Goal: Transaction & Acquisition: Purchase product/service

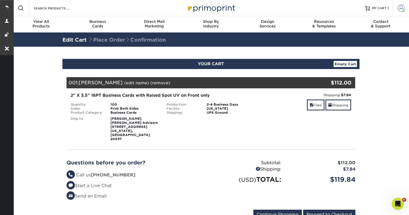
click at [398, 9] on span at bounding box center [401, 8] width 7 height 7
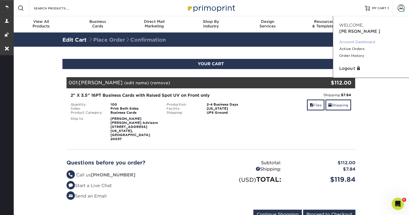
click at [356, 39] on link "Account Dashboard" at bounding box center [371, 42] width 64 height 7
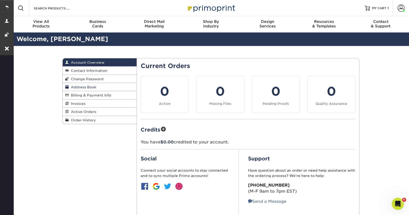
click at [84, 87] on span "Address Book" at bounding box center [82, 87] width 27 height 4
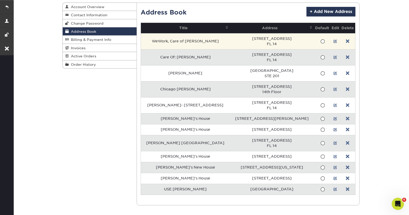
scroll to position [56, 0]
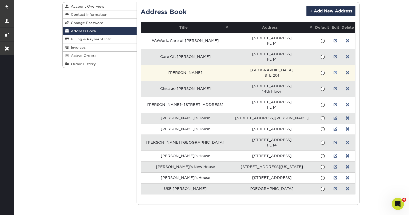
click at [334, 72] on link at bounding box center [336, 73] width 4 height 4
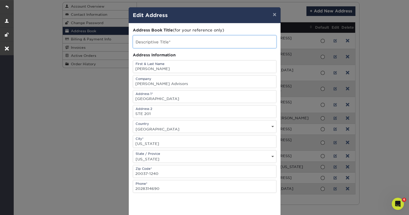
click at [176, 42] on input "text" at bounding box center [204, 42] width 143 height 12
paste input "[PERSON_NAME]"
type input "[PERSON_NAME]"
drag, startPoint x: 168, startPoint y: 70, endPoint x: 126, endPoint y: 70, distance: 41.6
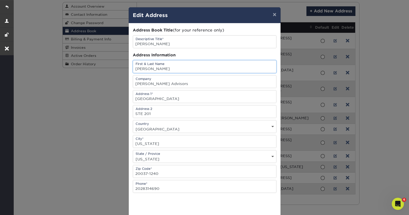
click at [126, 70] on div "× Edit Address Address Book Title (for your reference only) Descriptive Title* …" at bounding box center [204, 107] width 409 height 215
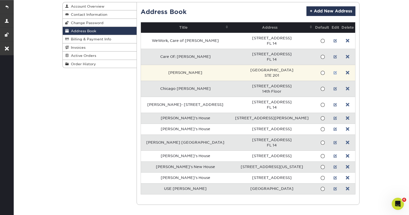
click at [334, 74] on link at bounding box center [336, 73] width 4 height 4
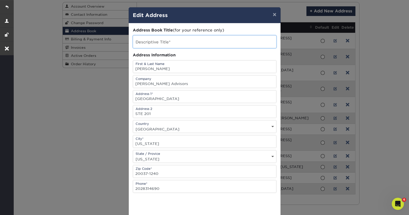
click at [162, 44] on input "text" at bounding box center [204, 42] width 143 height 12
paste input "[PERSON_NAME]"
type input "[PERSON_NAME]"
click at [161, 68] on input "[PERSON_NAME]" at bounding box center [204, 66] width 143 height 12
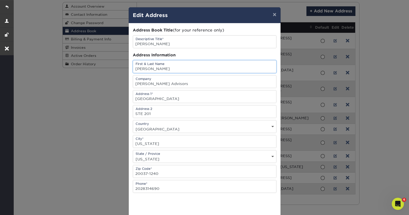
click at [161, 68] on input "[PERSON_NAME]" at bounding box center [204, 66] width 143 height 12
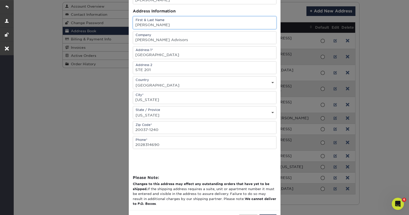
scroll to position [64, 0]
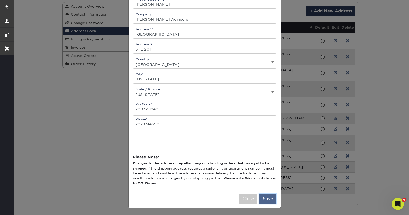
click at [264, 199] on button "Save" at bounding box center [267, 199] width 17 height 10
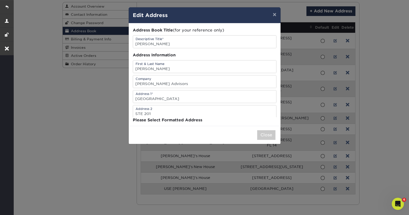
scroll to position [0, 0]
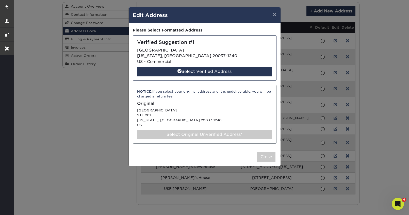
click at [203, 135] on div "Select Original Unverified Address*" at bounding box center [204, 135] width 135 height 10
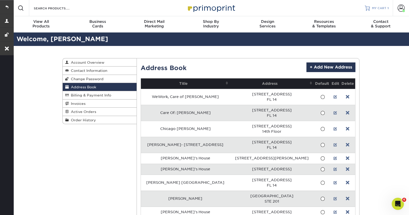
click at [379, 5] on link "MY CART 1" at bounding box center [377, 8] width 24 height 16
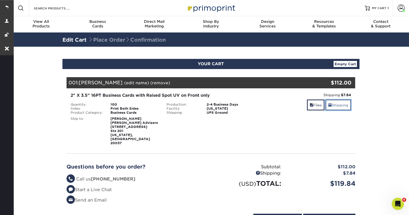
click at [334, 106] on link "Shipping" at bounding box center [338, 105] width 26 height 11
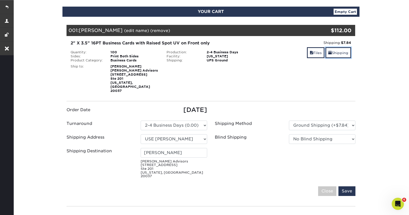
scroll to position [53, 0]
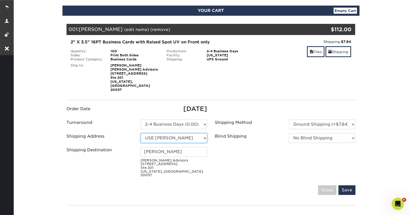
click at [188, 133] on select "Select One Chicago McKinley Emily Larson- 515 N State street Karli's House Kris…" at bounding box center [174, 138] width 67 height 10
select select "234057"
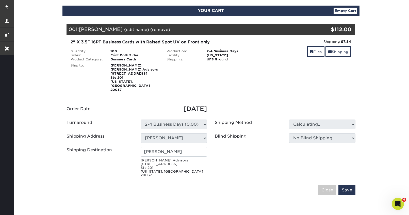
type input "Megan Piluk"
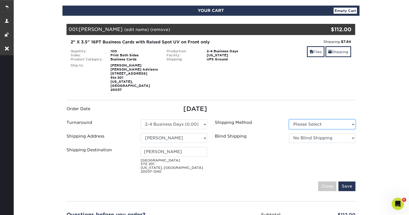
click at [315, 120] on select "Please Select Ground Shipping (+$7.84) 3 Day Shipping Service (+$15.36)" at bounding box center [322, 125] width 67 height 10
select select "03"
click at [289, 120] on select "Please Select Ground Shipping (+$7.84) 3 Day Shipping Service (+$15.36)" at bounding box center [322, 125] width 67 height 10
click at [346, 181] on input "Save" at bounding box center [346, 186] width 17 height 10
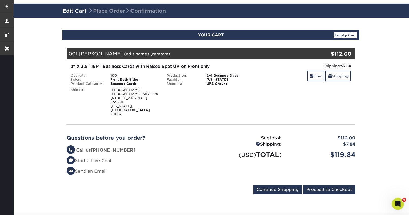
scroll to position [0, 0]
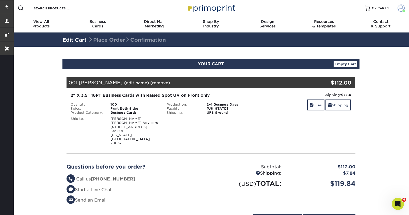
click at [400, 9] on span at bounding box center [401, 8] width 7 height 7
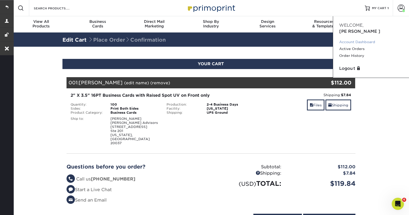
click at [353, 39] on link "Account Dashboard" at bounding box center [371, 42] width 64 height 7
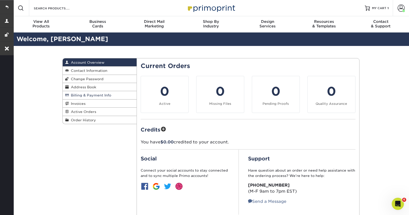
click at [80, 97] on span "Billing & Payment Info" at bounding box center [90, 95] width 42 height 4
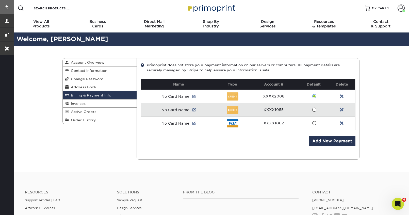
click at [7, 7] on link at bounding box center [7, 7] width 14 height 14
